Goal: Task Accomplishment & Management: Use online tool/utility

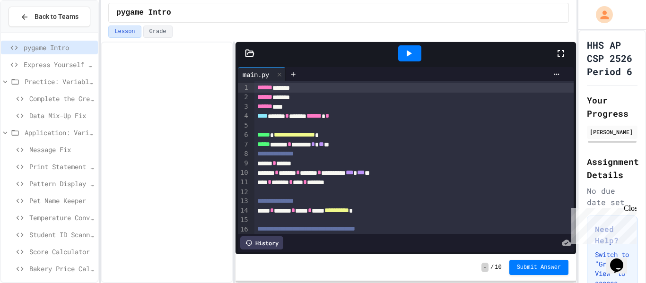
click at [68, 148] on span "Message Fix" at bounding box center [61, 150] width 65 height 10
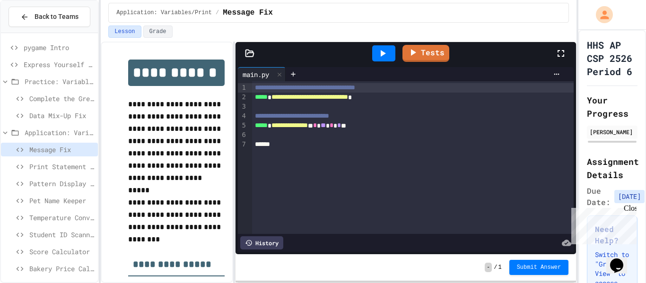
click at [187, 192] on p at bounding box center [176, 191] width 97 height 12
click at [169, 150] on p "**********" at bounding box center [176, 141] width 97 height 86
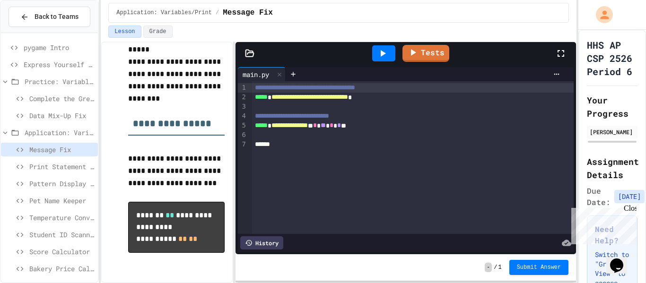
scroll to position [153, 0]
click at [380, 51] on icon at bounding box center [382, 53] width 11 height 11
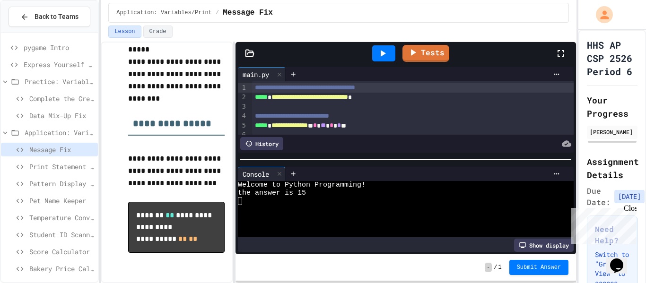
click at [282, 127] on span "**********" at bounding box center [290, 125] width 36 height 7
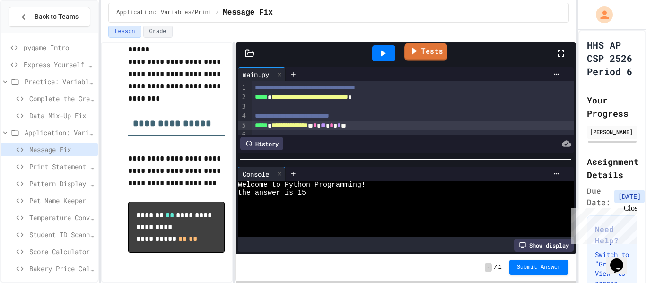
click at [416, 46] on icon at bounding box center [414, 51] width 10 height 12
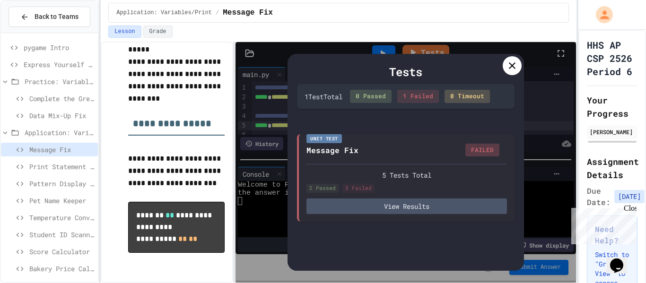
click at [509, 64] on icon at bounding box center [512, 65] width 11 height 11
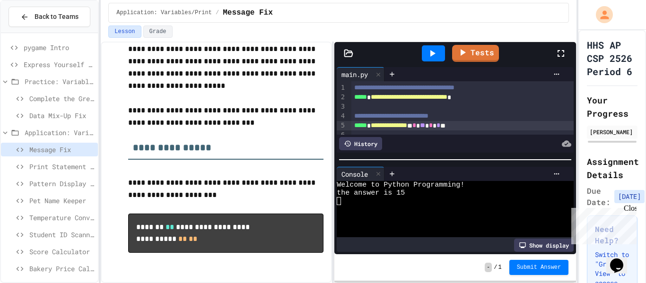
scroll to position [56, 0]
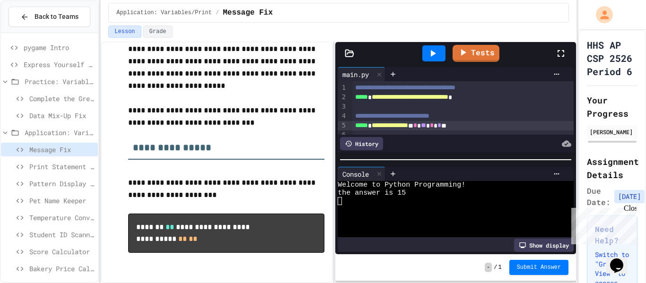
click at [336, 171] on div "**********" at bounding box center [339, 163] width 476 height 242
click at [449, 100] on span "**********" at bounding box center [410, 97] width 77 height 7
click at [445, 45] on div at bounding box center [434, 54] width 33 height 26
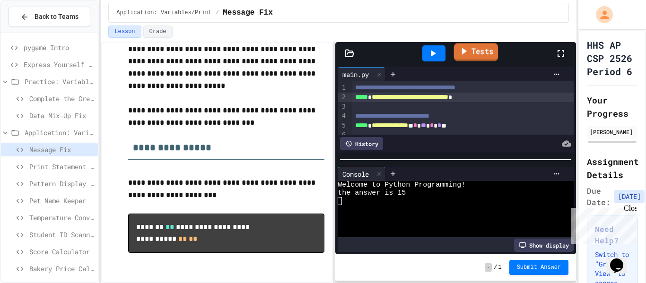
click at [473, 48] on link "Tests" at bounding box center [476, 52] width 44 height 18
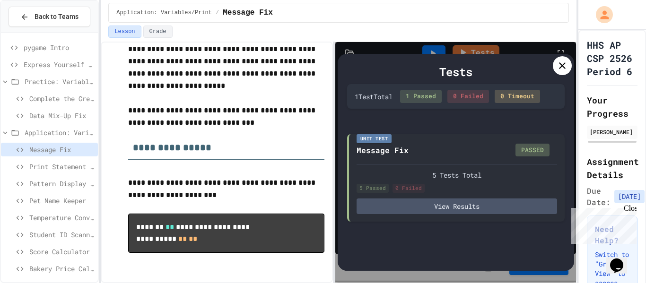
click at [564, 67] on icon at bounding box center [562, 65] width 7 height 7
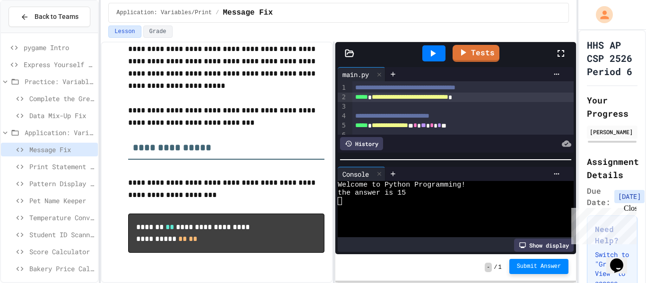
click at [542, 264] on span "Submit Answer" at bounding box center [539, 267] width 44 height 8
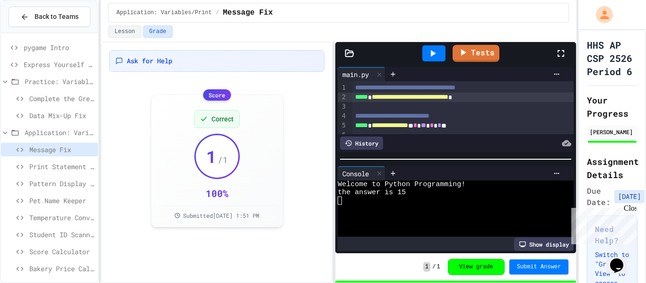
click at [50, 167] on span "Print Statement Repair" at bounding box center [61, 167] width 65 height 10
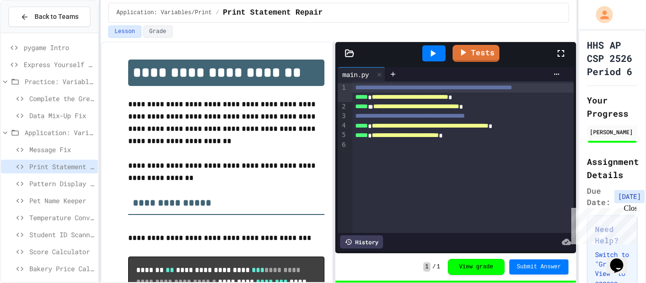
scroll to position [79, 0]
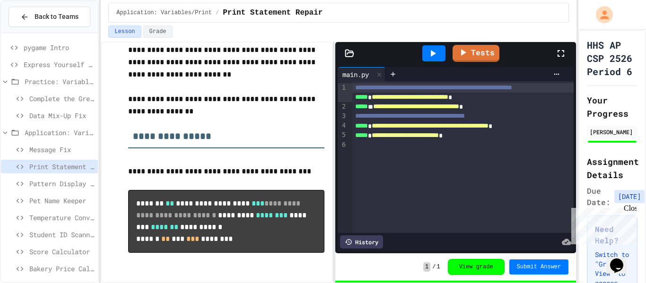
click at [62, 184] on span "Pattern Display Challenge" at bounding box center [61, 184] width 65 height 10
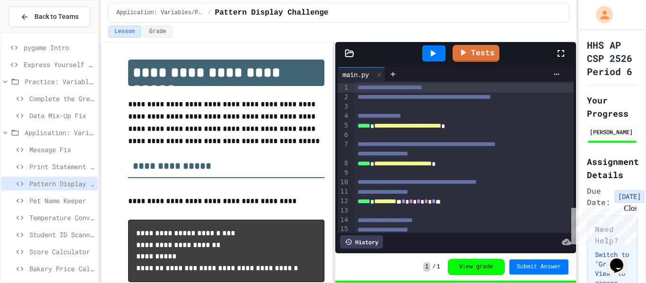
click at [68, 203] on span "Pet Name Keeper" at bounding box center [61, 201] width 65 height 10
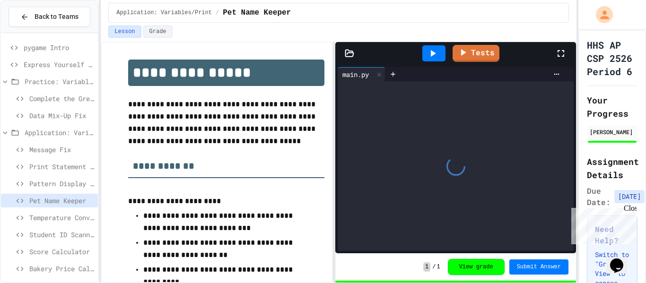
click at [67, 213] on span "Temperature Converter" at bounding box center [61, 218] width 65 height 10
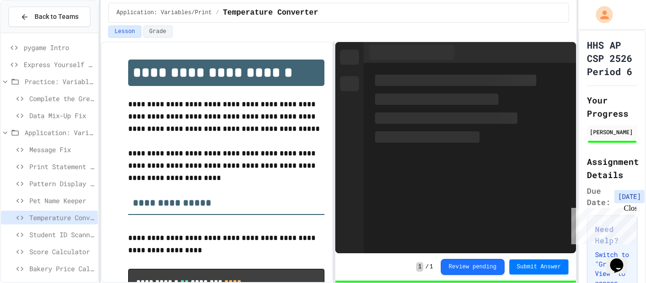
click at [72, 230] on span "Student ID Scanner" at bounding box center [61, 235] width 65 height 10
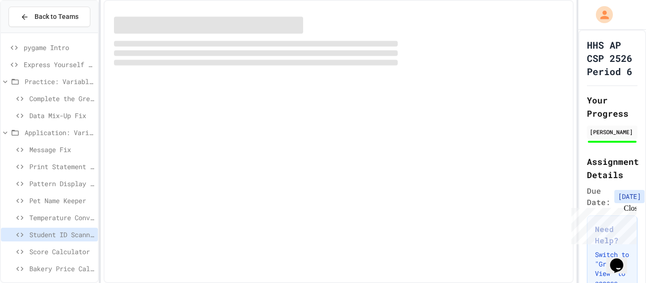
scroll to position [21, 0]
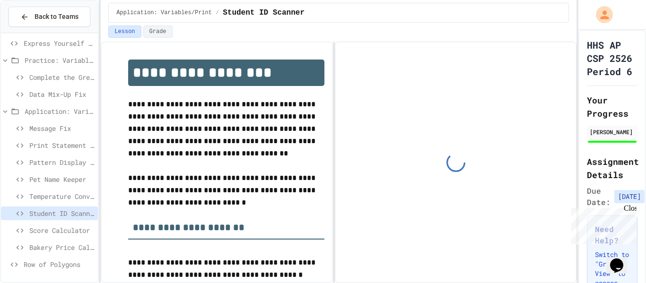
click at [72, 227] on span "Score Calculator" at bounding box center [61, 231] width 65 height 10
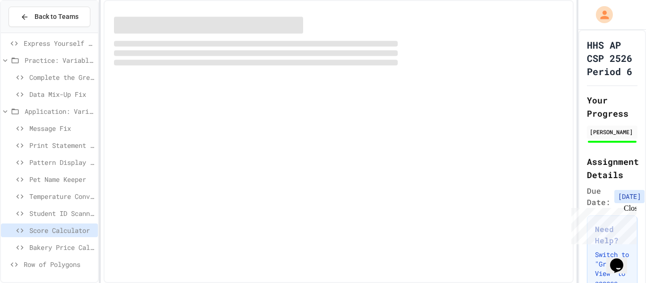
scroll to position [14, 0]
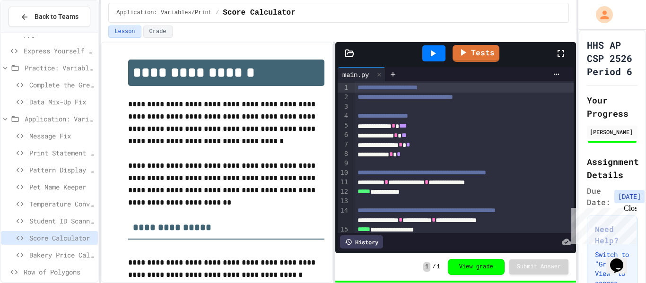
click at [62, 250] on span "Bakery Price Calculator" at bounding box center [61, 255] width 65 height 10
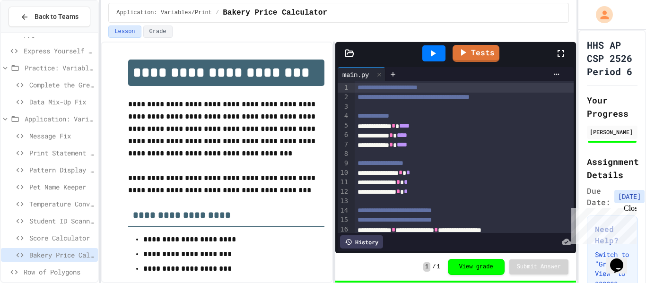
click at [64, 268] on span "Row of Polygons" at bounding box center [59, 272] width 71 height 10
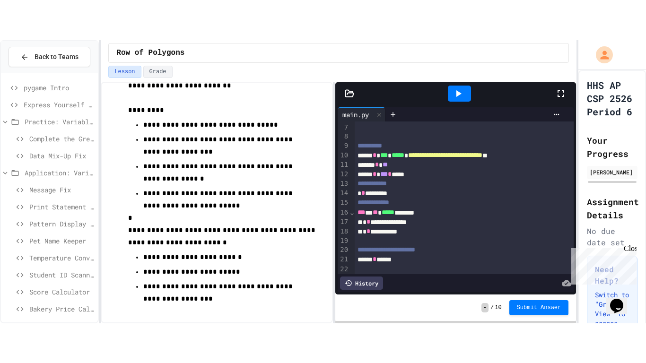
scroll to position [69, 0]
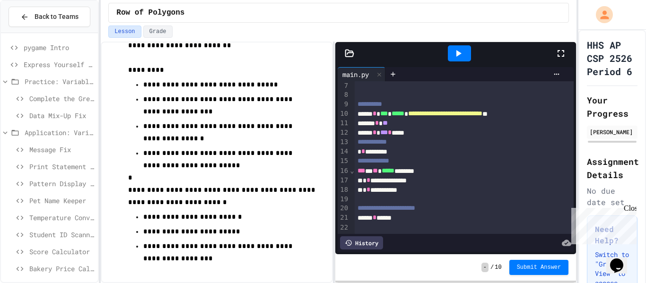
click at [457, 54] on icon at bounding box center [458, 53] width 11 height 11
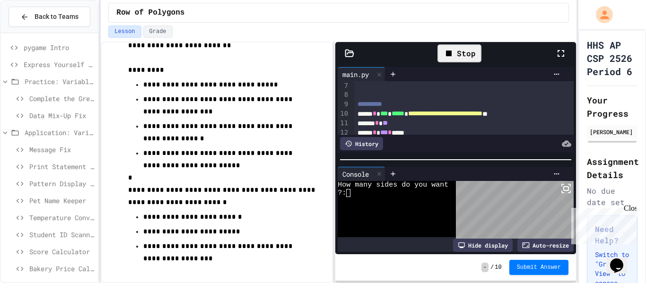
click at [433, 197] on div at bounding box center [393, 201] width 111 height 8
click at [532, 248] on div "Auto-resize" at bounding box center [546, 245] width 56 height 13
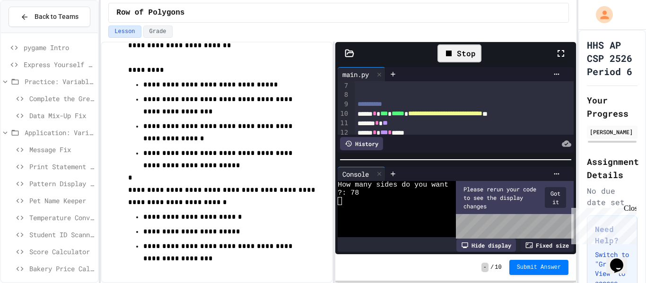
click at [551, 200] on button "Got it" at bounding box center [555, 197] width 21 height 21
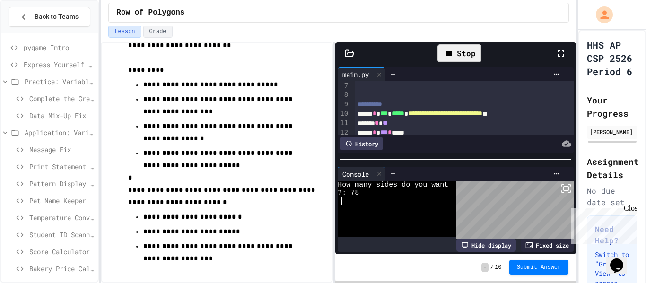
click at [460, 45] on div "Stop" at bounding box center [460, 53] width 44 height 18
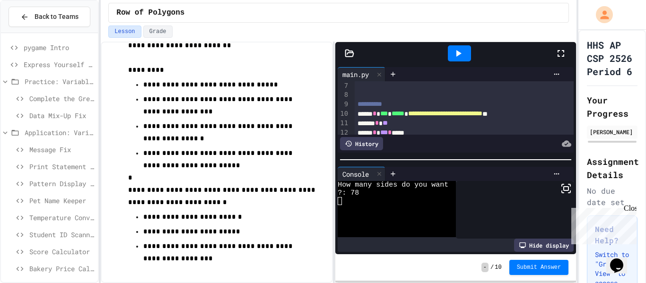
click at [550, 247] on div "Hide display" at bounding box center [544, 245] width 60 height 13
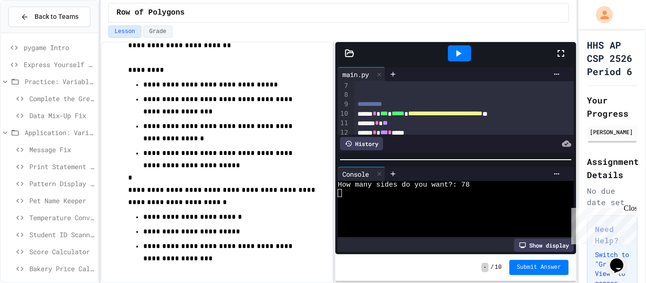
click at [549, 246] on div "Show display" at bounding box center [544, 245] width 60 height 13
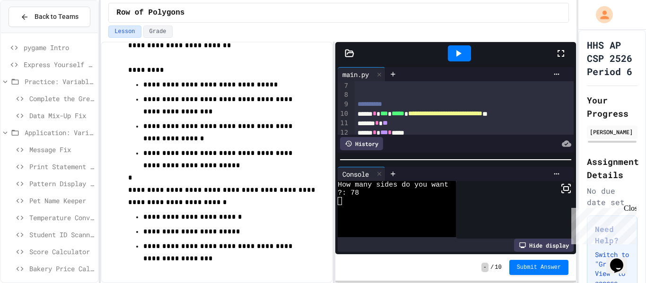
click at [475, 77] on div at bounding box center [483, 75] width 164 height 8
click at [465, 62] on div at bounding box center [459, 54] width 33 height 26
click at [466, 58] on div at bounding box center [459, 53] width 23 height 16
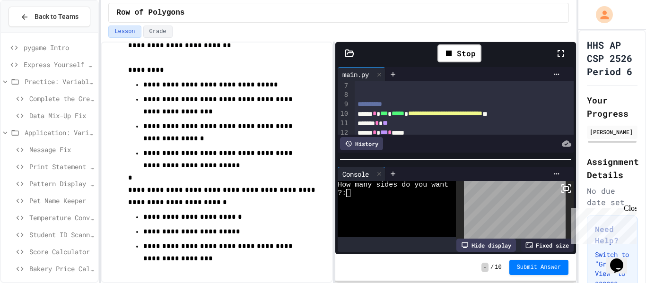
click at [395, 206] on div at bounding box center [393, 209] width 111 height 8
click at [571, 194] on icon at bounding box center [566, 188] width 11 height 11
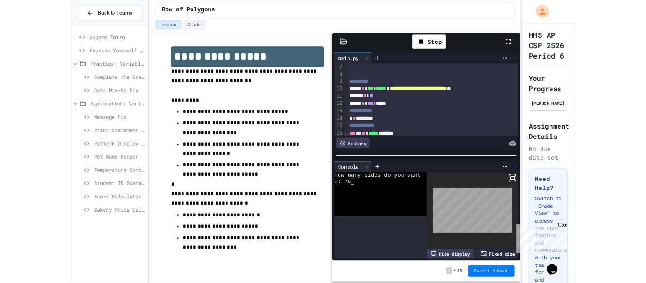
scroll to position [0, 0]
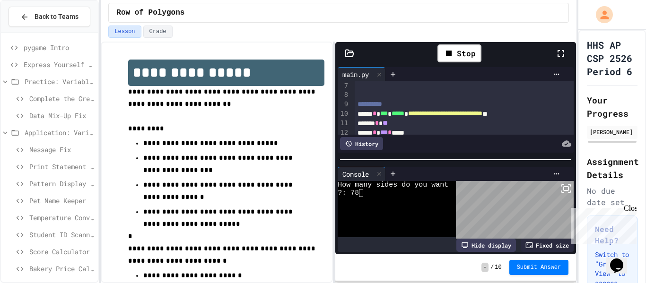
click at [387, 200] on div at bounding box center [393, 201] width 111 height 8
click at [526, 243] on icon at bounding box center [529, 246] width 7 height 6
click at [373, 207] on div at bounding box center [393, 209] width 111 height 8
click at [567, 191] on rect at bounding box center [566, 189] width 5 height 4
click at [407, 213] on div at bounding box center [393, 217] width 111 height 8
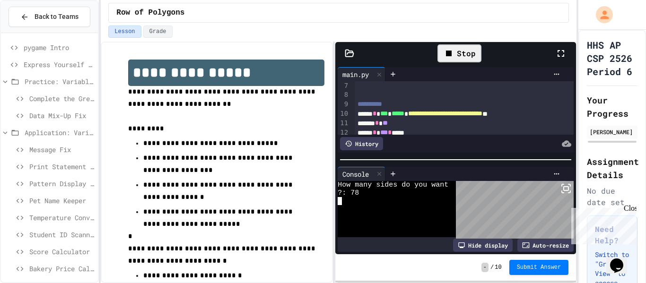
click at [456, 47] on div "Stop" at bounding box center [460, 53] width 44 height 18
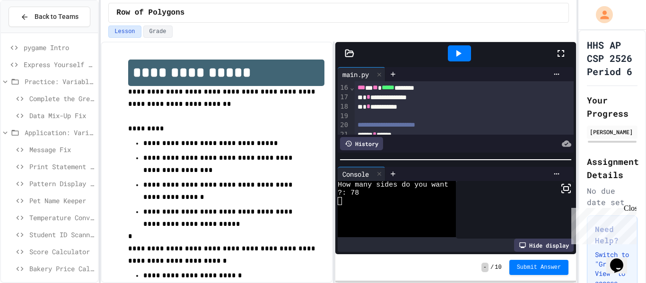
scroll to position [21, 0]
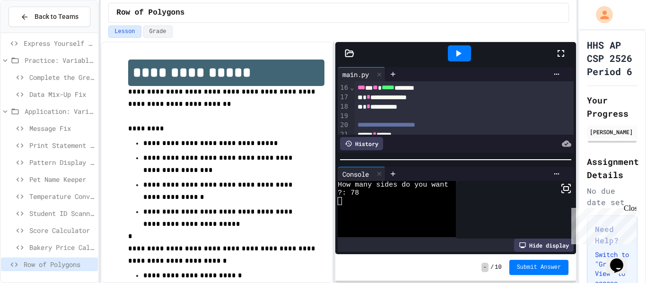
click at [8, 111] on icon at bounding box center [5, 111] width 9 height 9
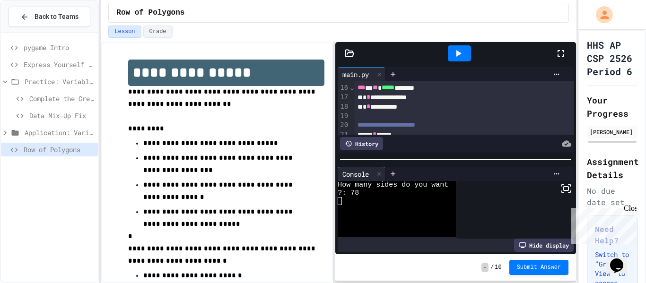
scroll to position [0, 0]
click at [1, 78] on icon at bounding box center [5, 82] width 9 height 9
